Goal: Task Accomplishment & Management: Complete application form

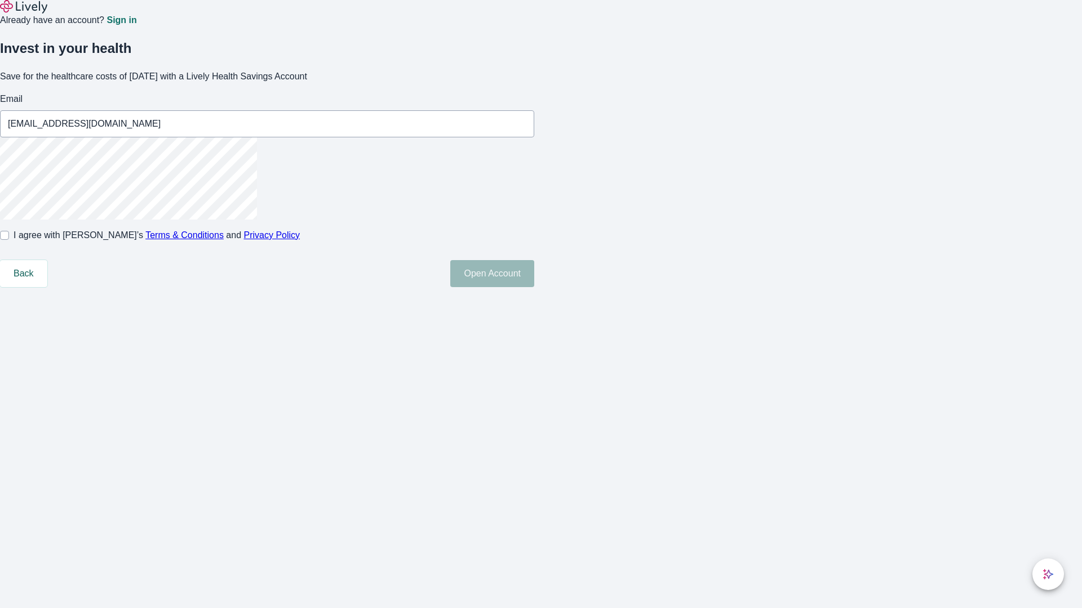
click at [9, 240] on input "I agree with Lively’s Terms & Conditions and Privacy Policy" at bounding box center [4, 235] width 9 height 9
checkbox input "true"
click at [534, 287] on button "Open Account" at bounding box center [492, 273] width 84 height 27
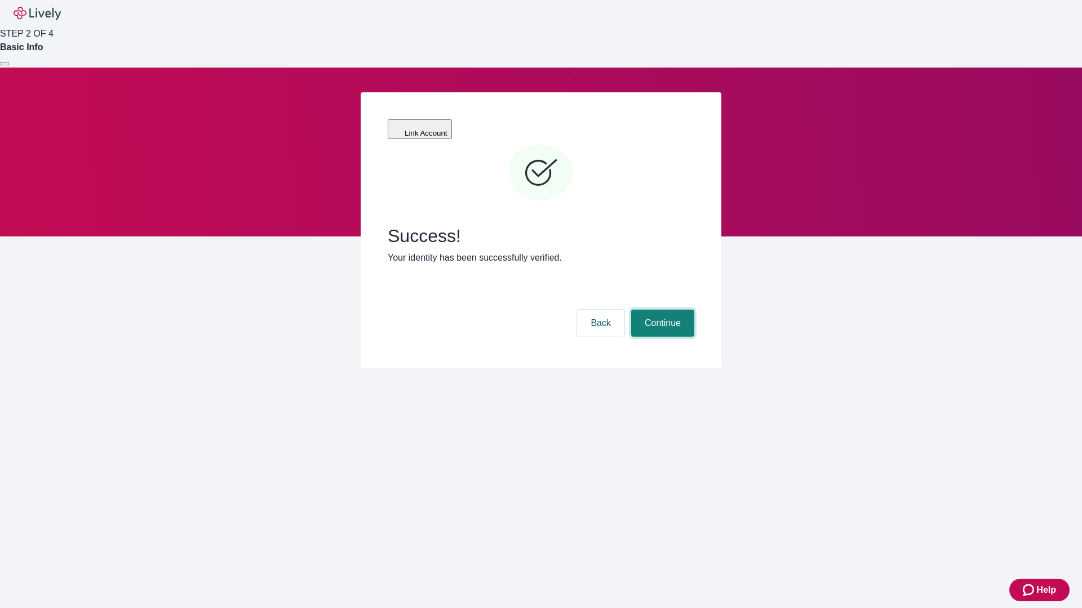
click at [661, 310] on button "Continue" at bounding box center [662, 323] width 63 height 27
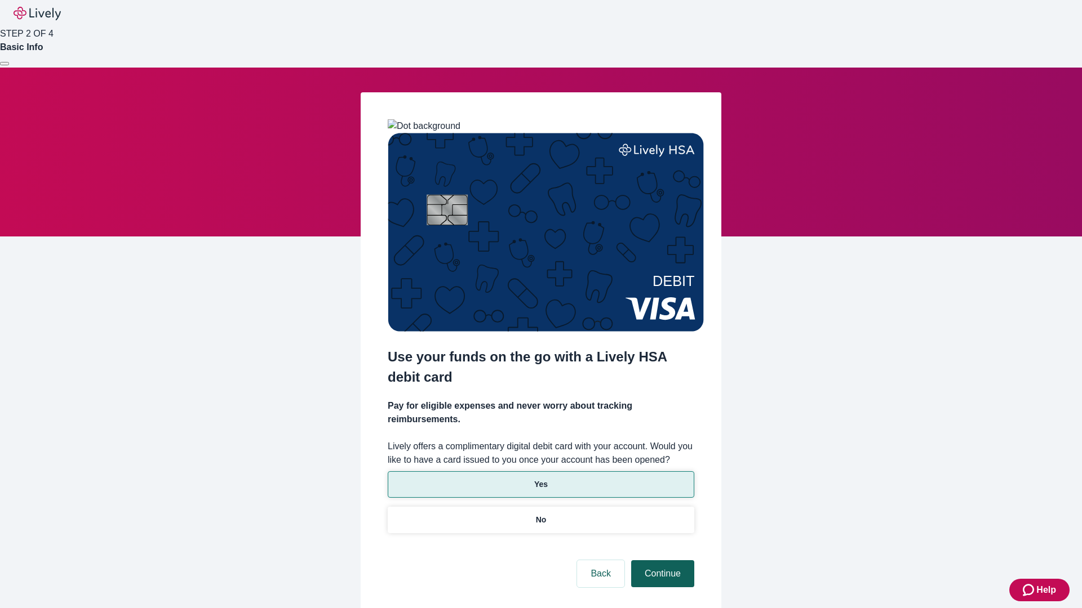
click at [540, 479] on p "Yes" at bounding box center [541, 485] width 14 height 12
click at [661, 561] on button "Continue" at bounding box center [662, 574] width 63 height 27
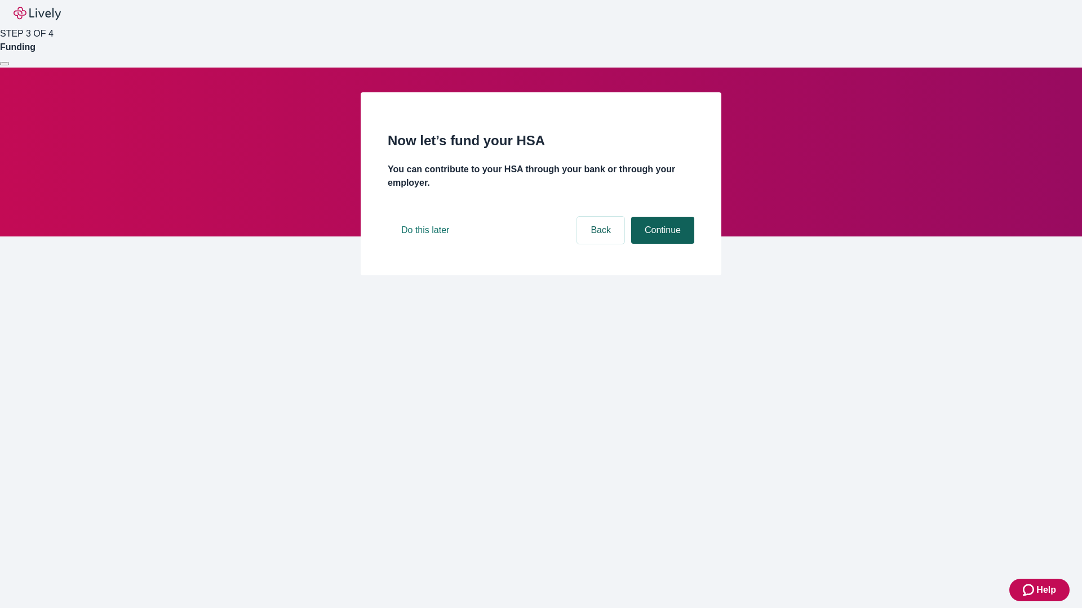
click at [661, 244] on button "Continue" at bounding box center [662, 230] width 63 height 27
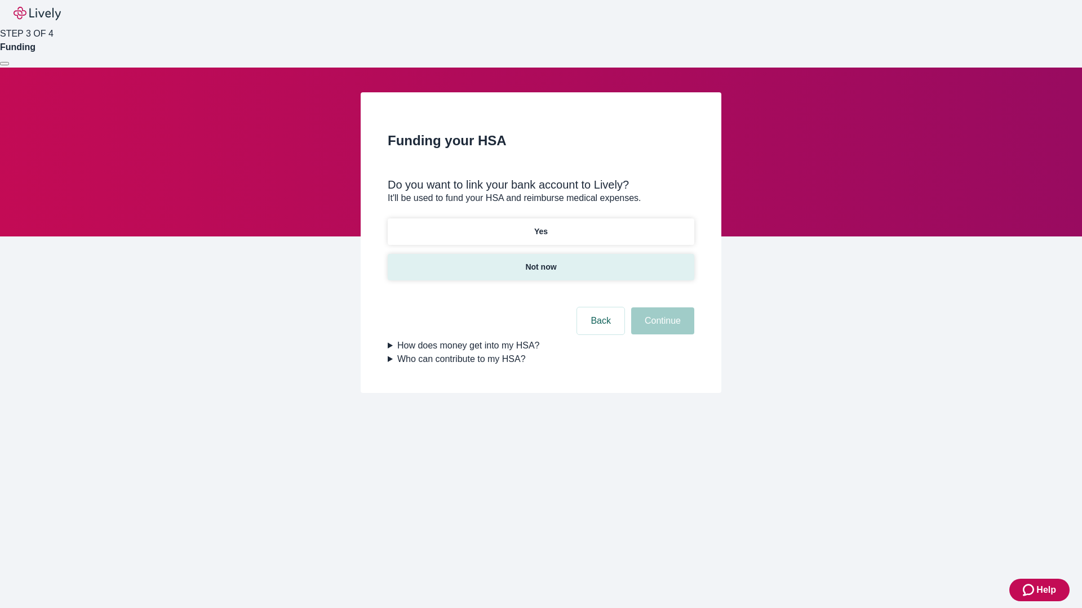
click at [540, 261] on p "Not now" at bounding box center [540, 267] width 31 height 12
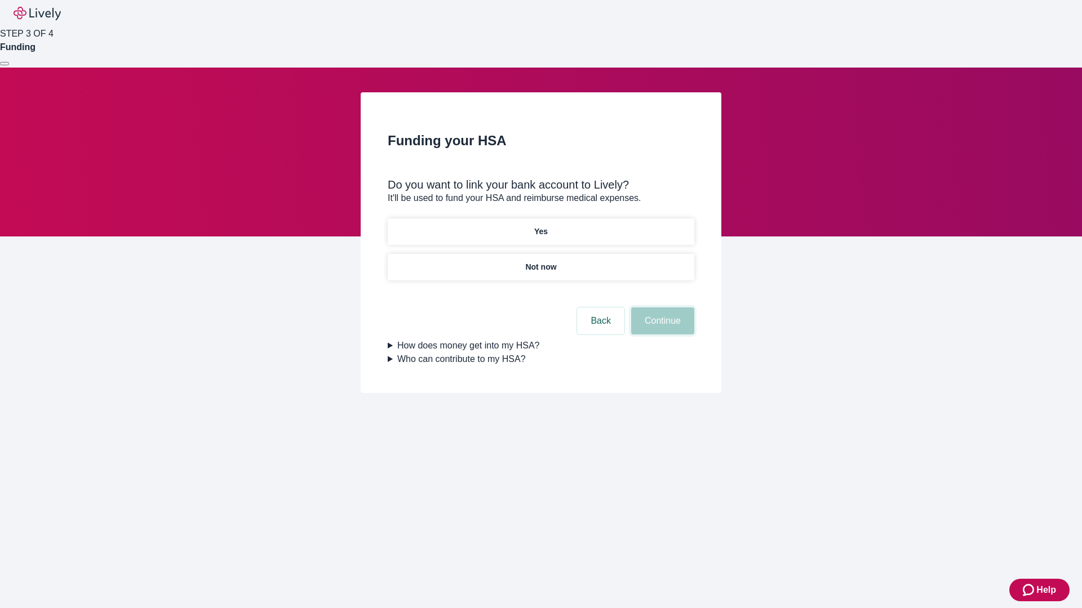
click at [661, 328] on button "Continue" at bounding box center [662, 321] width 63 height 27
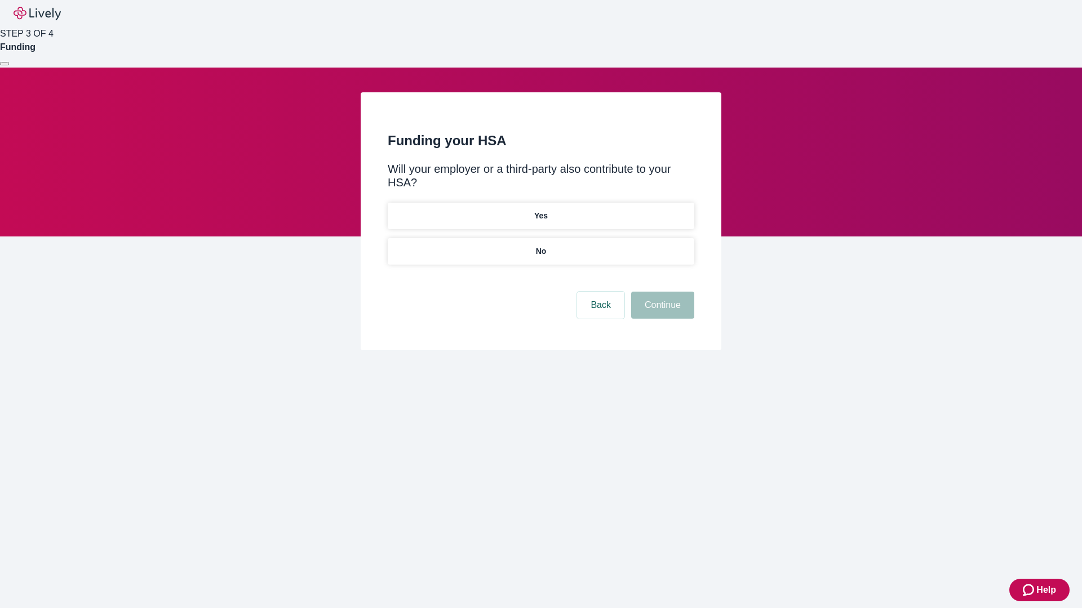
click at [540, 246] on p "No" at bounding box center [541, 252] width 11 height 12
click at [661, 292] on button "Continue" at bounding box center [662, 305] width 63 height 27
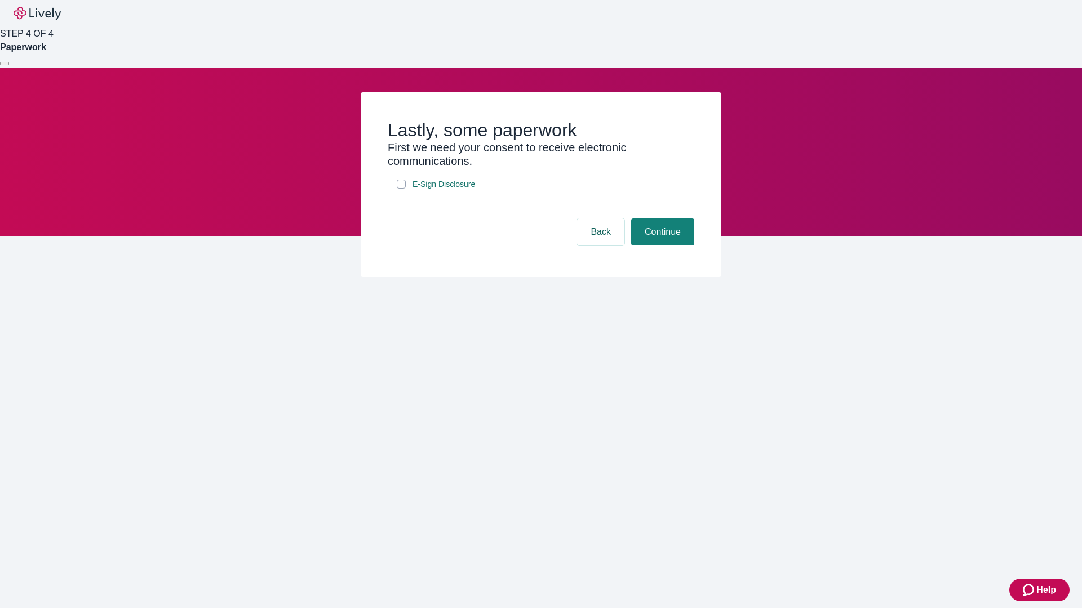
click at [401, 189] on input "E-Sign Disclosure" at bounding box center [401, 184] width 9 height 9
checkbox input "true"
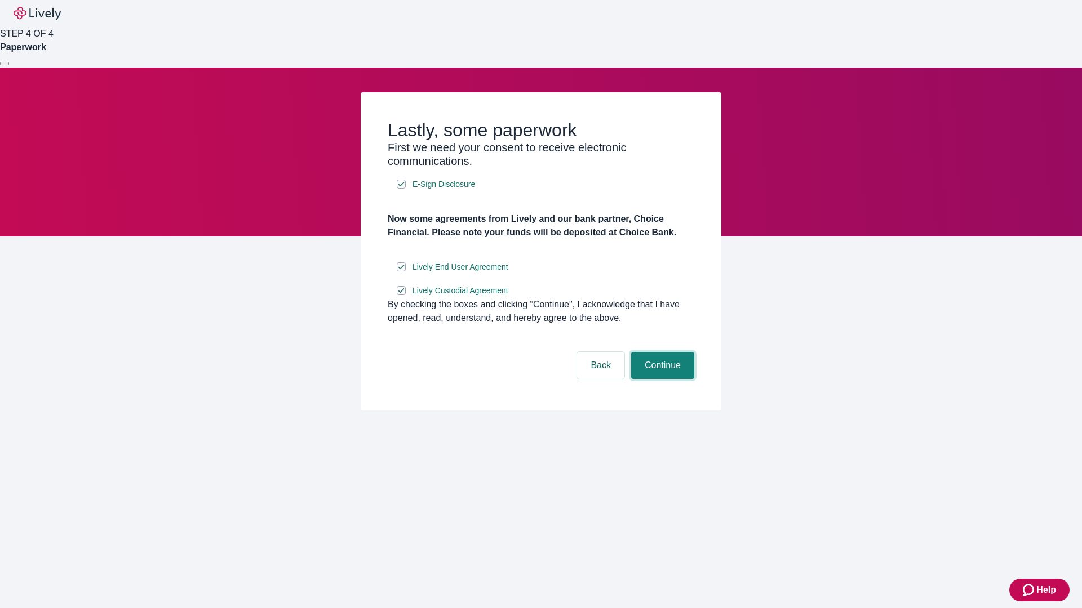
click at [661, 379] on button "Continue" at bounding box center [662, 365] width 63 height 27
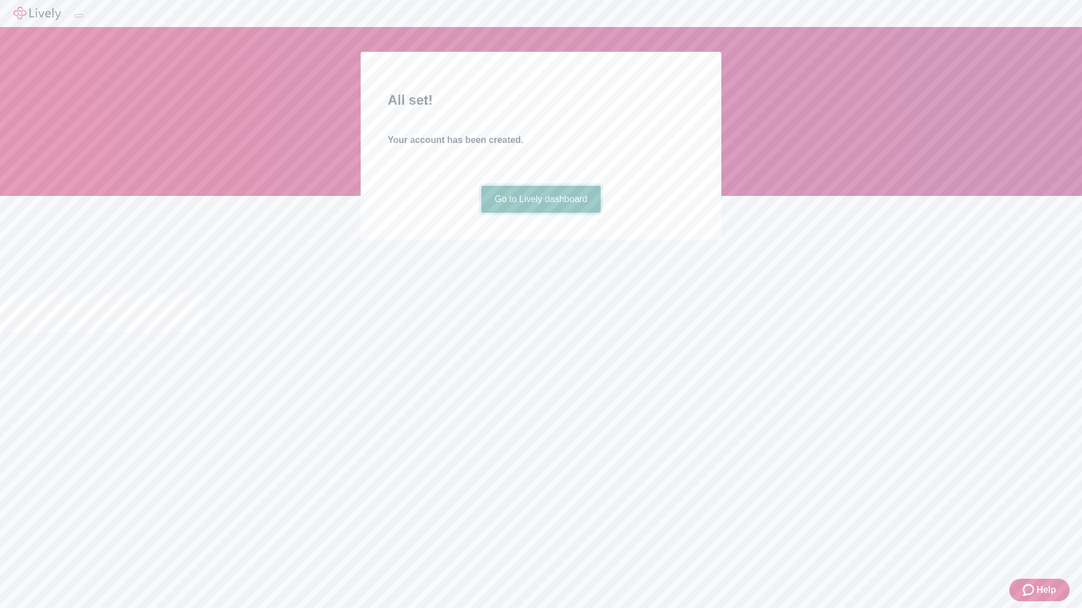
click at [540, 213] on link "Go to Lively dashboard" at bounding box center [541, 199] width 120 height 27
